Goal: Find contact information: Obtain details needed to contact an individual or organization

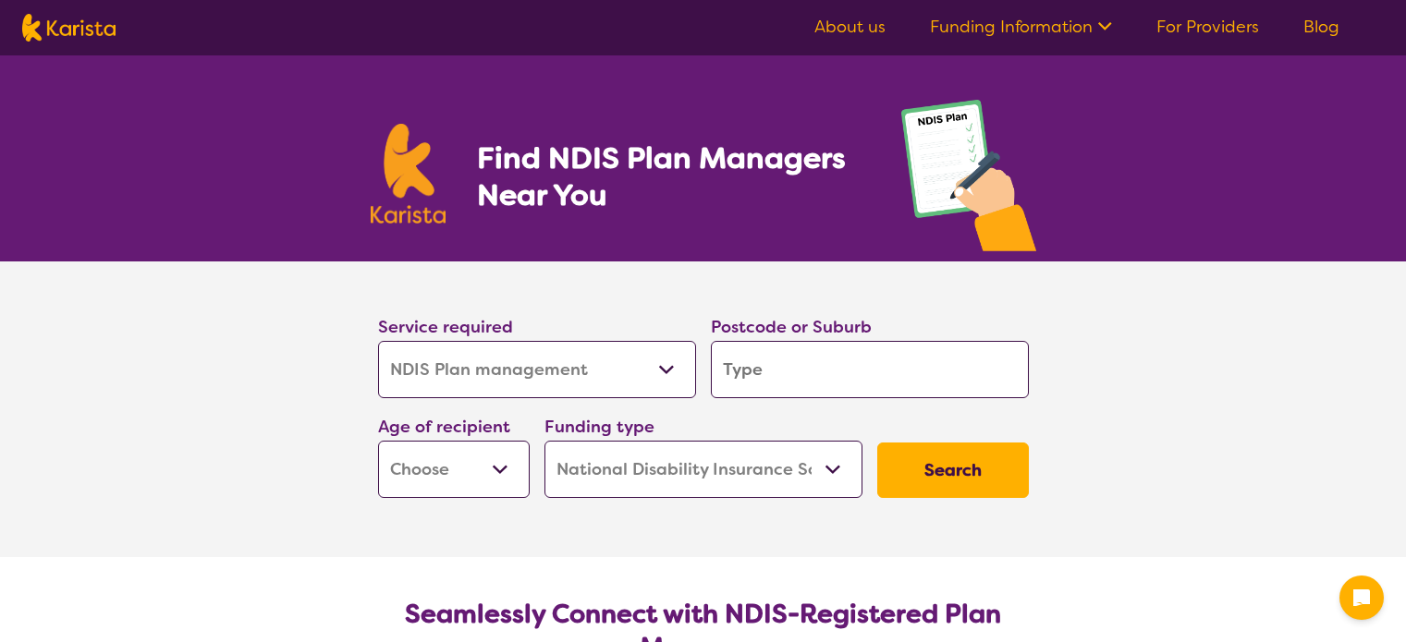
select select "NDIS Plan management"
select select "NDIS"
select select "NDIS Plan management"
select select "NDIS"
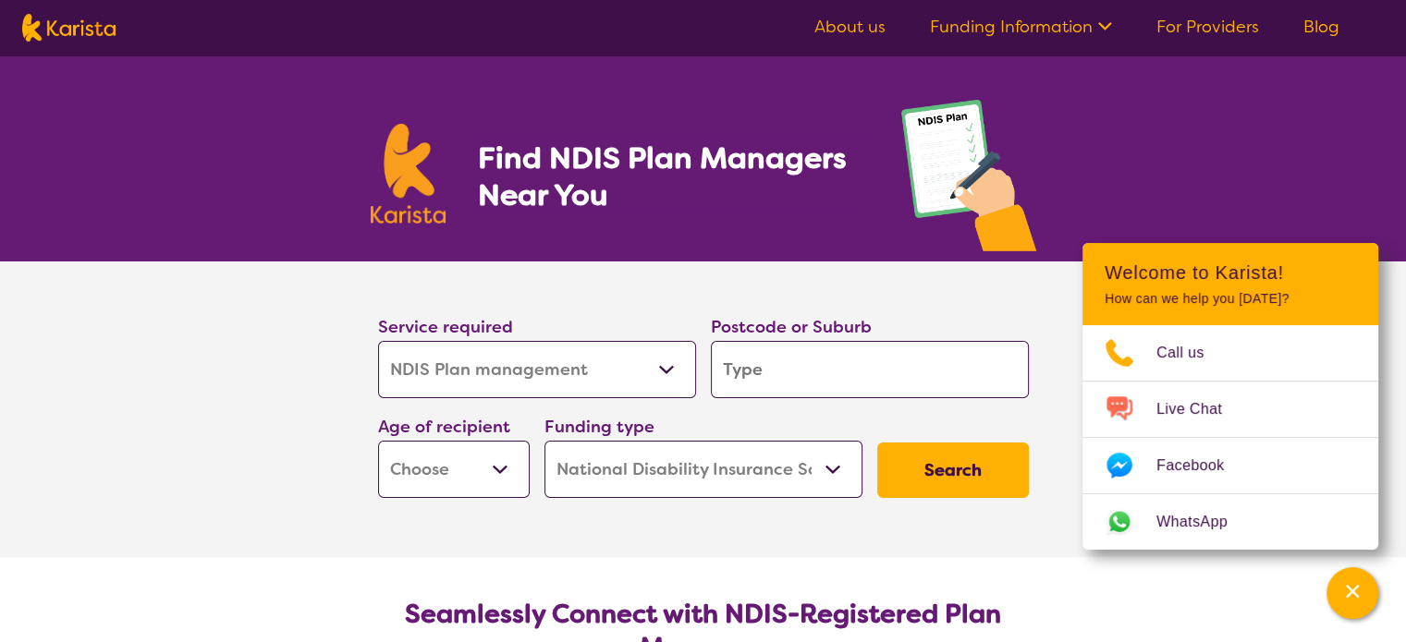
click at [672, 375] on select "Allied Health Assistant Assessment ([MEDICAL_DATA] or [MEDICAL_DATA]) Behaviour…" at bounding box center [537, 369] width 318 height 57
select select "Assessment ([MEDICAL_DATA] or [MEDICAL_DATA])"
click at [378, 341] on select "Allied Health Assistant Assessment ([MEDICAL_DATA] or [MEDICAL_DATA]) Behaviour…" at bounding box center [537, 369] width 318 height 57
select select "Assessment ([MEDICAL_DATA] or [MEDICAL_DATA])"
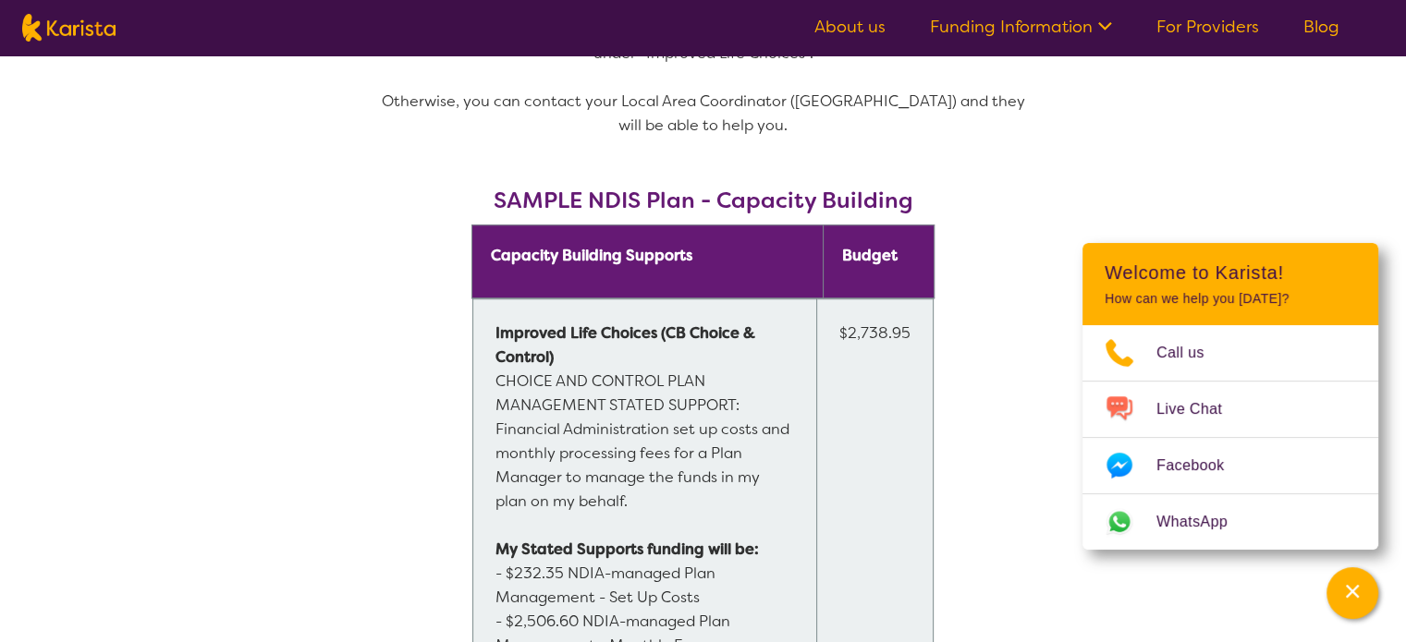
scroll to position [1386, 0]
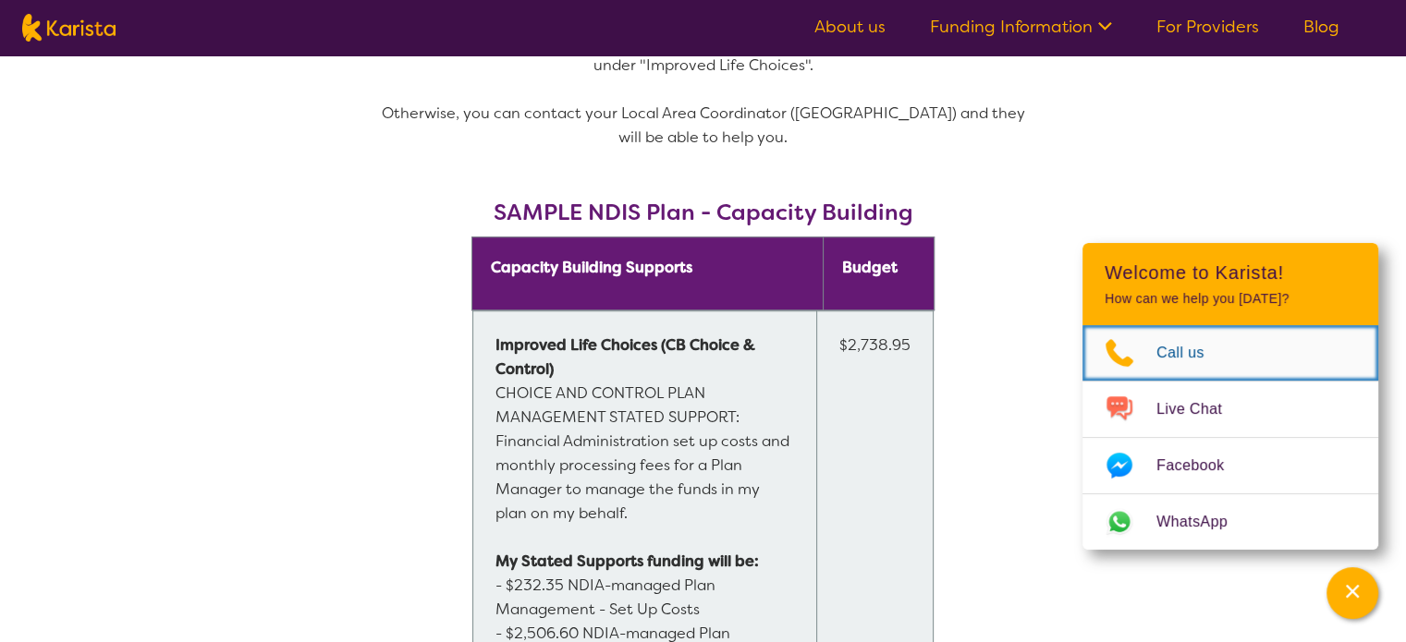
click at [1177, 354] on span "Call us" at bounding box center [1191, 353] width 70 height 28
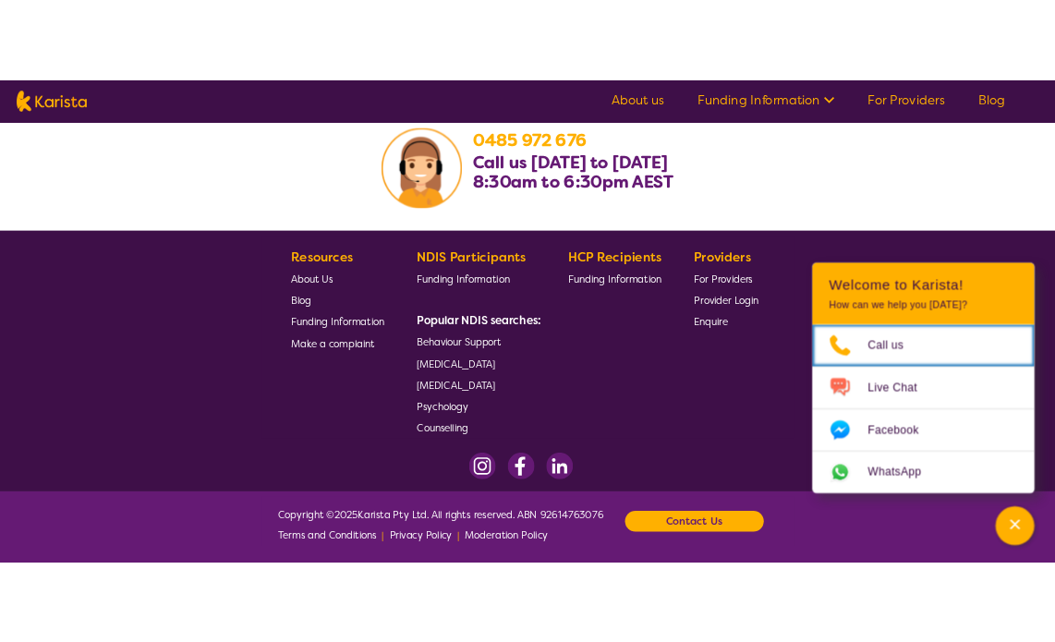
scroll to position [3443, 0]
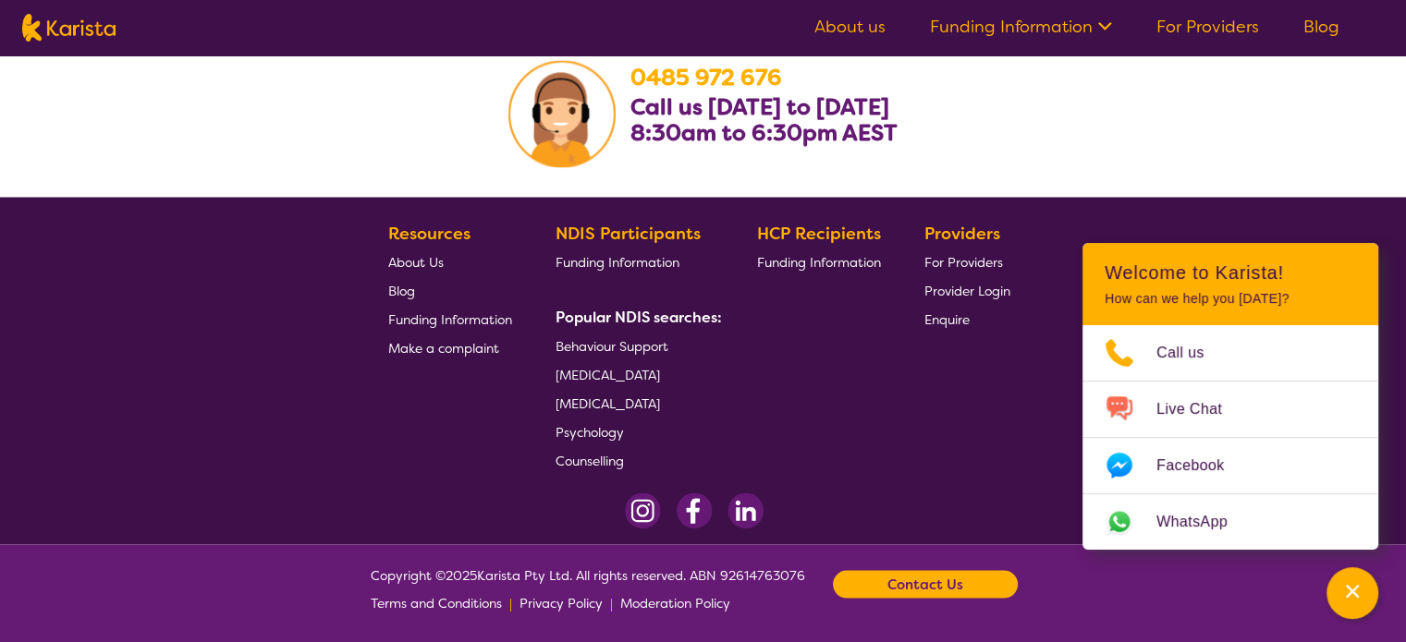
click at [816, 568] on section "Copyright © 2025 Karista Pty Ltd. All rights reserved. ABN 92614763076 Terms an…" at bounding box center [703, 584] width 710 height 65
drag, startPoint x: 813, startPoint y: 574, endPoint x: 723, endPoint y: 580, distance: 90.7
click at [723, 580] on section "Copyright © 2025 Karista Pty Ltd. All rights reserved. ABN 92614763076 Terms an…" at bounding box center [703, 584] width 710 height 65
copy span "92614763076"
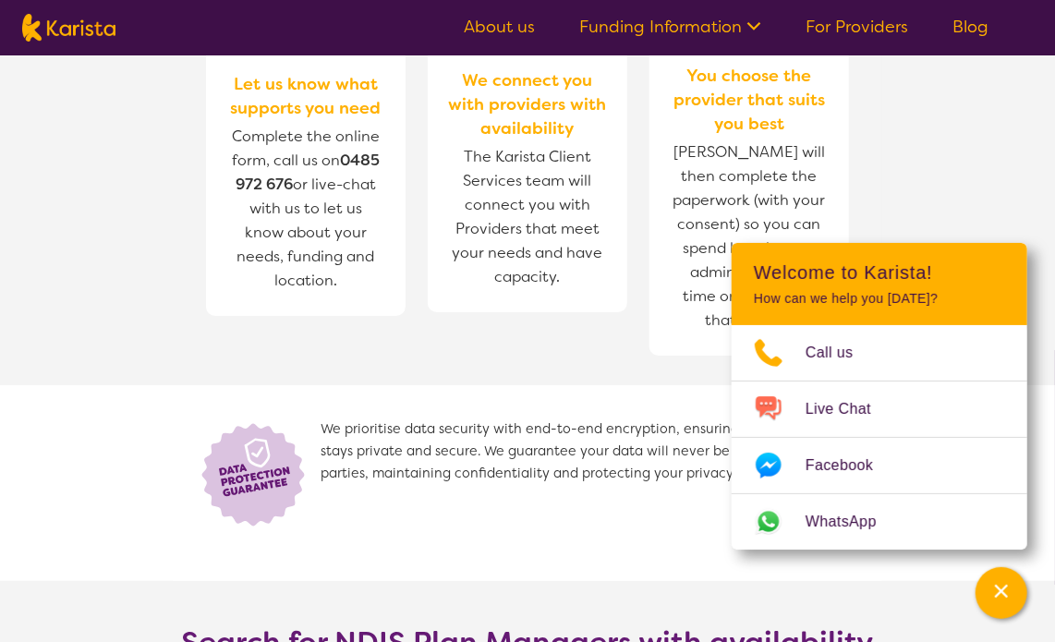
scroll to position [2241, 0]
